Goal: Subscribe to service/newsletter

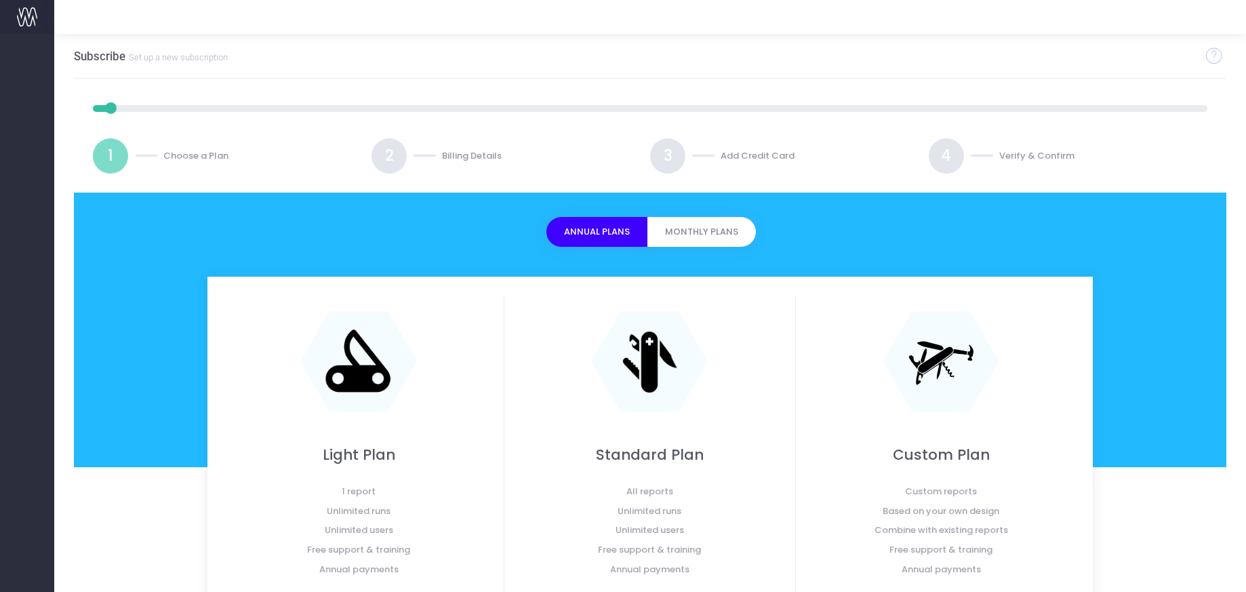
click at [28, 15] on img at bounding box center [27, 17] width 20 height 20
click at [25, 12] on img at bounding box center [27, 17] width 20 height 20
click at [1214, 54] on icon at bounding box center [1213, 56] width 16 height 24
